Goal: Task Accomplishment & Management: Use online tool/utility

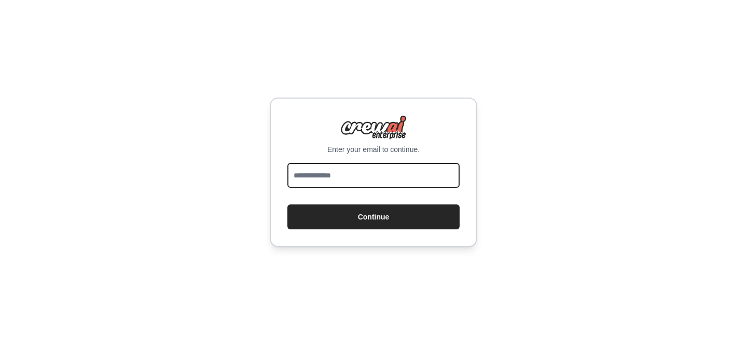
click at [400, 175] on input "email" at bounding box center [374, 175] width 172 height 25
type input "**********"
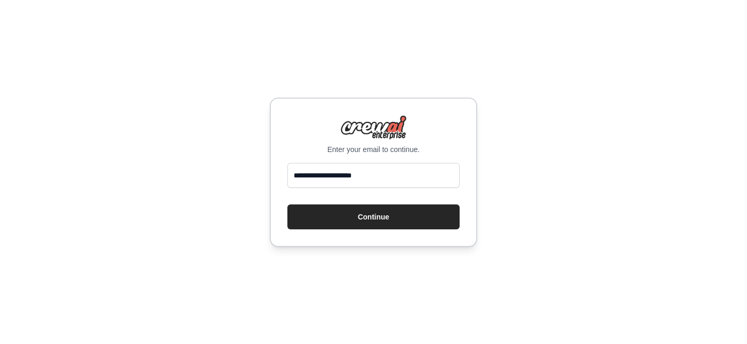
click at [398, 201] on form "**********" at bounding box center [374, 196] width 172 height 66
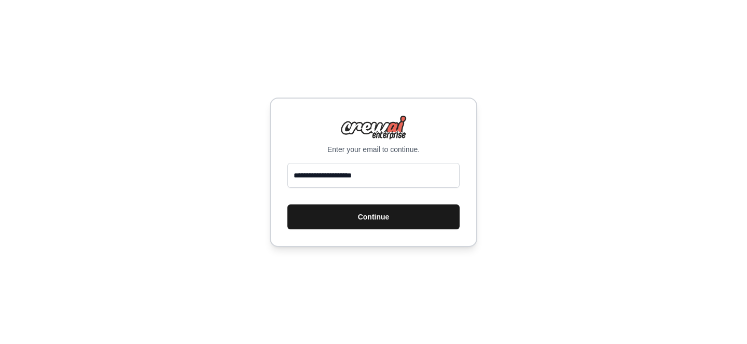
click at [398, 206] on button "Continue" at bounding box center [374, 216] width 172 height 25
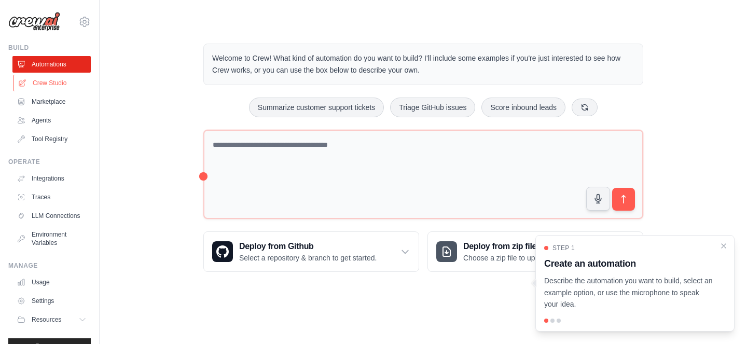
click at [41, 87] on link "Crew Studio" at bounding box center [52, 83] width 78 height 17
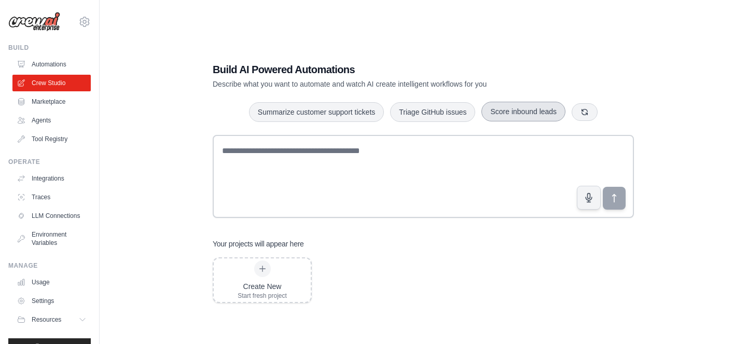
click at [504, 111] on button "Score inbound leads" at bounding box center [524, 112] width 84 height 20
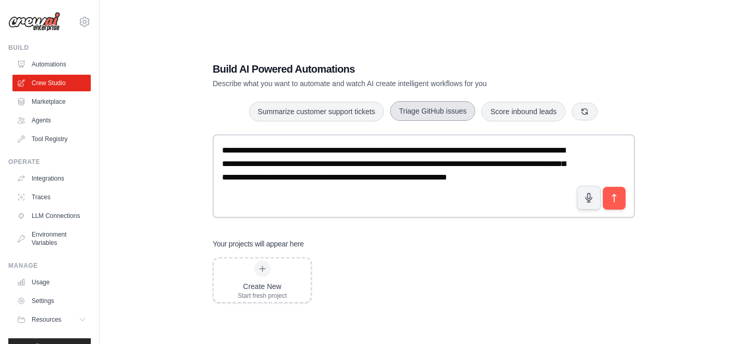
click at [445, 113] on button "Triage GitHub issues" at bounding box center [432, 111] width 85 height 20
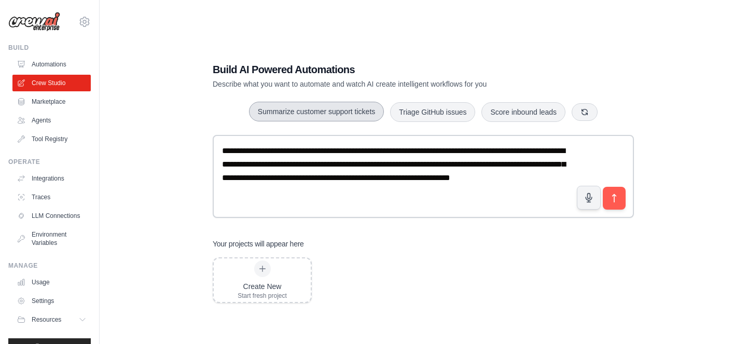
click at [339, 103] on button "Summarize customer support tickets" at bounding box center [316, 112] width 135 height 20
click at [618, 204] on button "submit" at bounding box center [615, 198] width 24 height 24
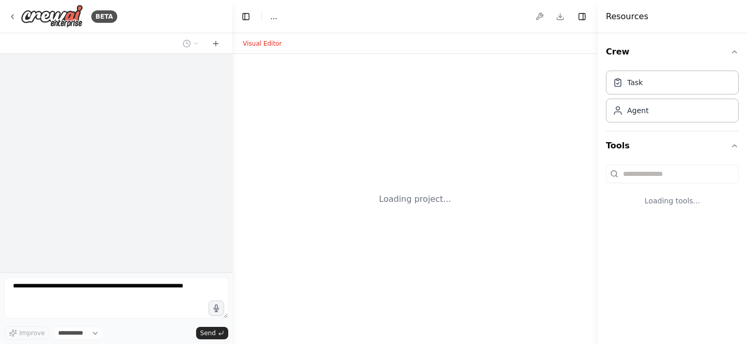
select select "****"
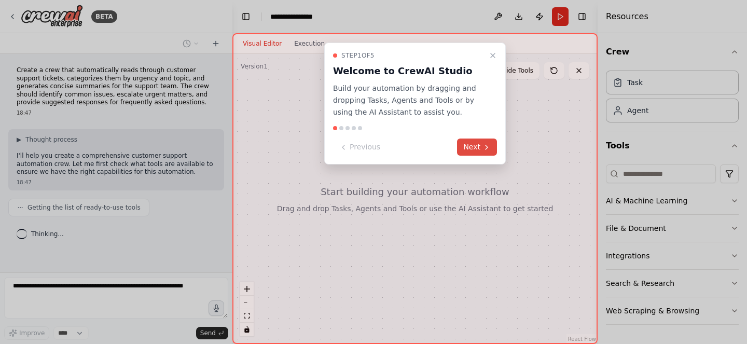
click at [468, 142] on button "Next" at bounding box center [477, 147] width 40 height 17
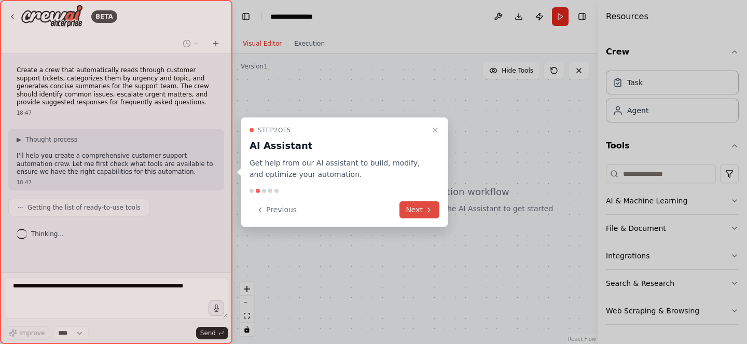
click at [421, 208] on button "Next" at bounding box center [420, 209] width 40 height 17
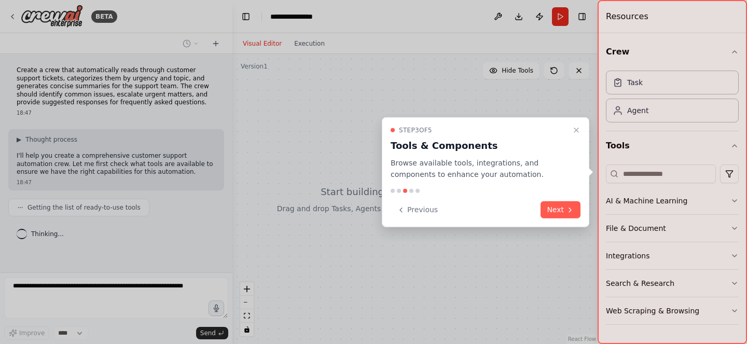
click at [538, 211] on div "Previous Next" at bounding box center [486, 209] width 190 height 17
click at [554, 211] on button "Next" at bounding box center [561, 209] width 40 height 17
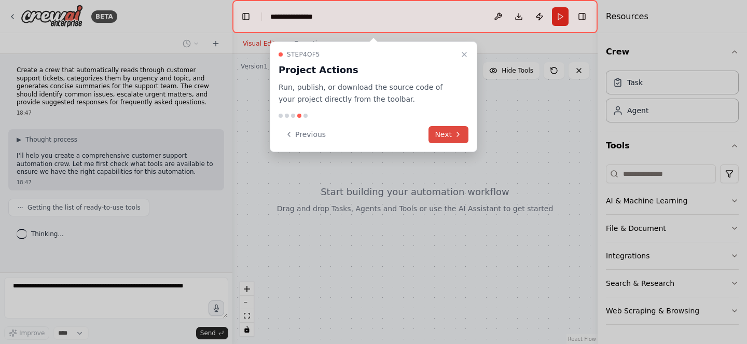
click at [466, 136] on button "Next" at bounding box center [449, 134] width 40 height 17
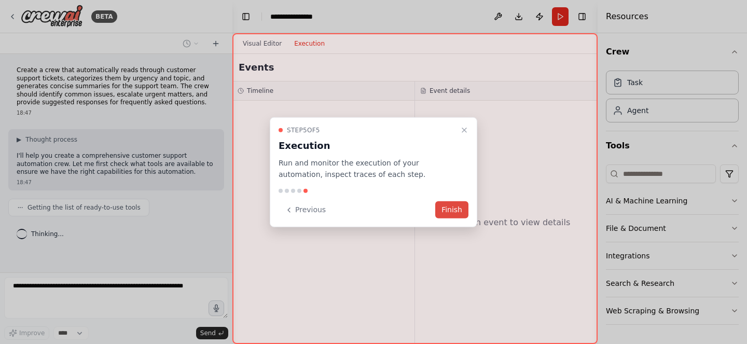
click at [459, 206] on button "Finish" at bounding box center [451, 209] width 33 height 17
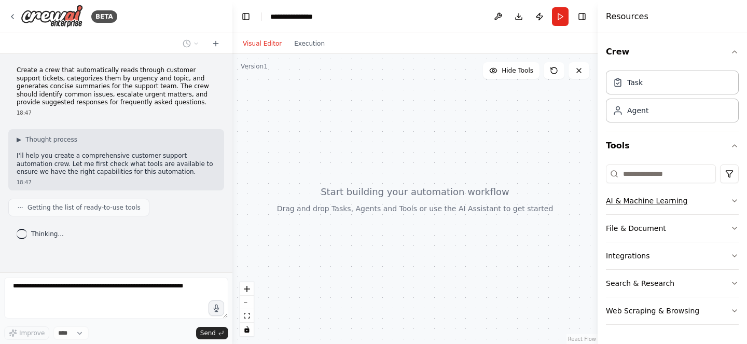
click at [661, 197] on button "AI & Machine Learning" at bounding box center [672, 200] width 133 height 27
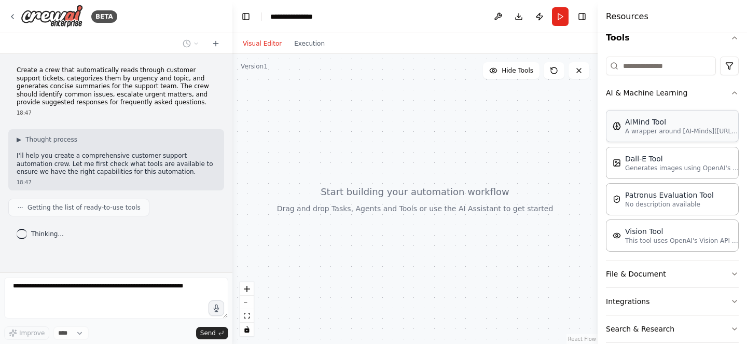
scroll to position [109, 0]
click at [676, 121] on div "AIMind Tool" at bounding box center [682, 121] width 114 height 10
